Goal: Task Accomplishment & Management: Use online tool/utility

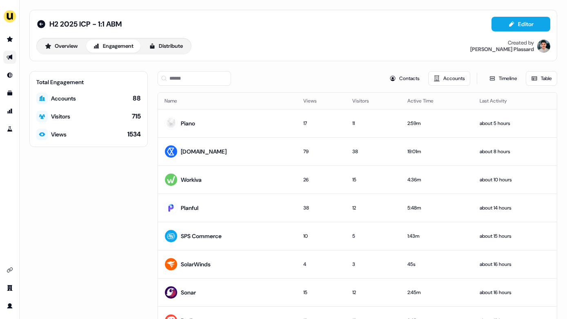
click at [7, 56] on icon "Go to outbound experience" at bounding box center [10, 57] width 7 height 7
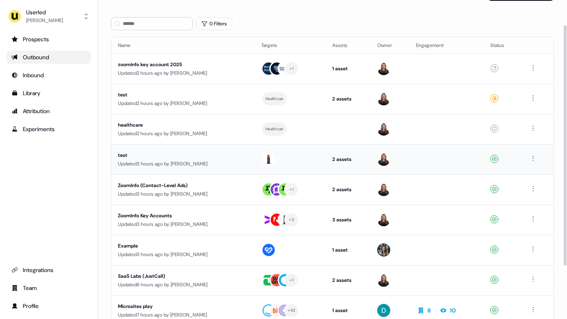
scroll to position [34, 0]
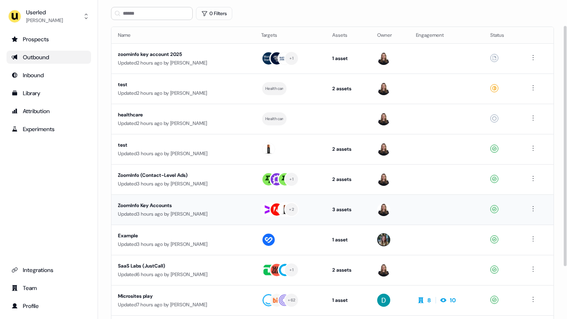
click at [175, 215] on div "Updated 3 hours ago by [PERSON_NAME]" at bounding box center [183, 214] width 130 height 8
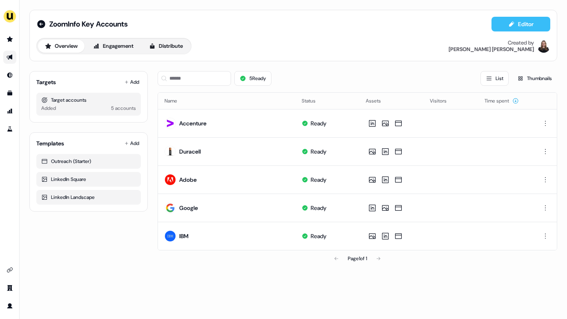
click at [515, 28] on button "Editor" at bounding box center [521, 24] width 59 height 15
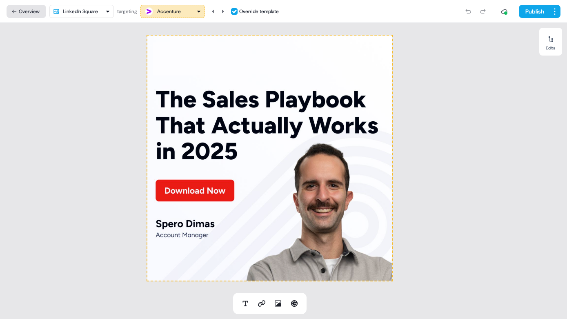
click at [30, 9] on button "Overview" at bounding box center [27, 11] width 40 height 13
